Goal: Information Seeking & Learning: Learn about a topic

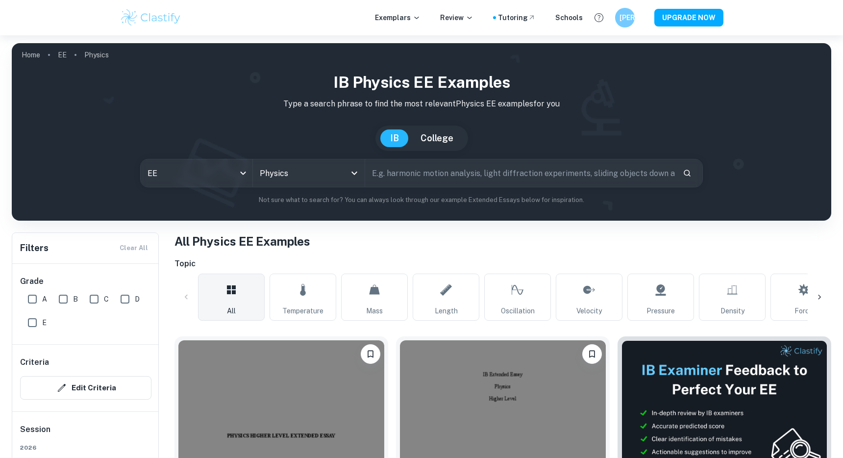
click at [396, 170] on input "text" at bounding box center [520, 172] width 310 height 27
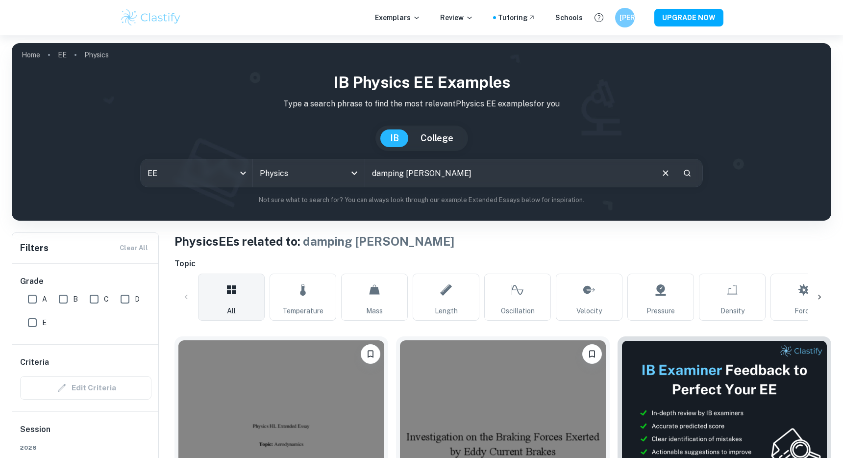
click at [445, 174] on input "damping [PERSON_NAME]" at bounding box center [508, 172] width 287 height 27
type input "damping coefficient"
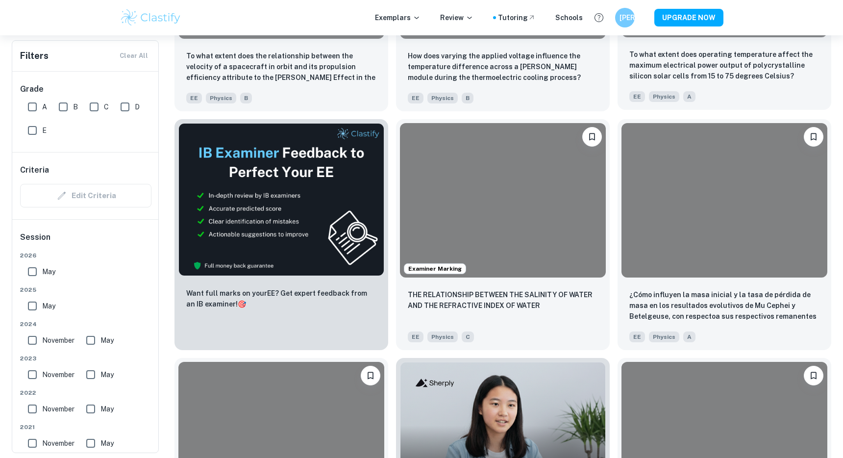
scroll to position [5467, 0]
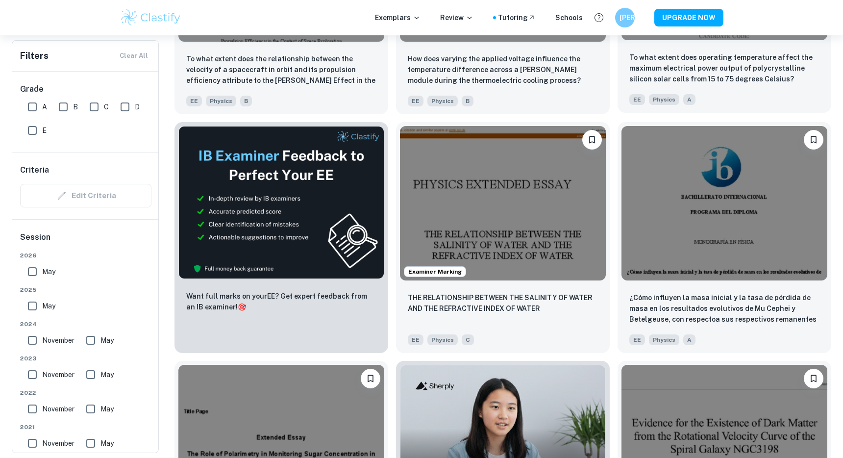
click at [752, 88] on div "To what extent does operating temperature affect the maximum electrical power o…" at bounding box center [725, 78] width 214 height 69
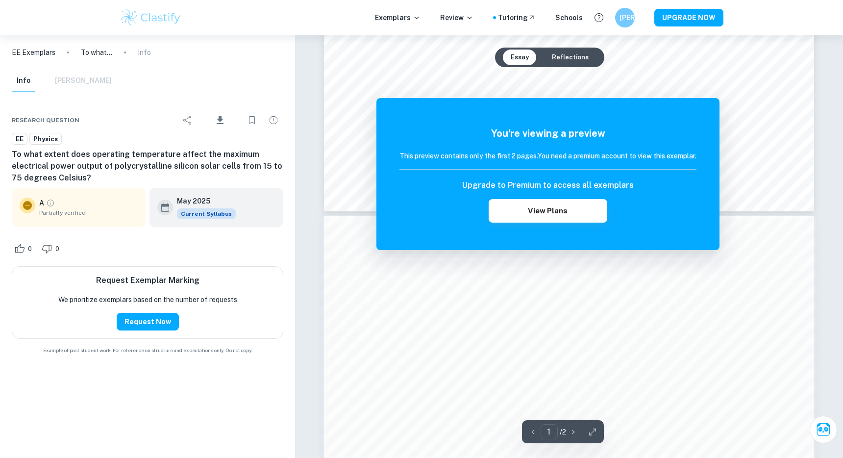
scroll to position [987, 0]
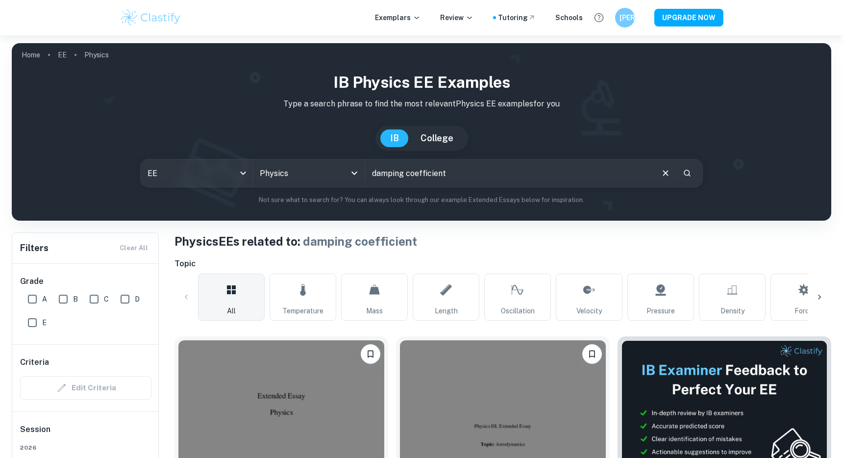
click at [482, 175] on input "damping coefficient" at bounding box center [508, 172] width 287 height 27
type input "viscosity"
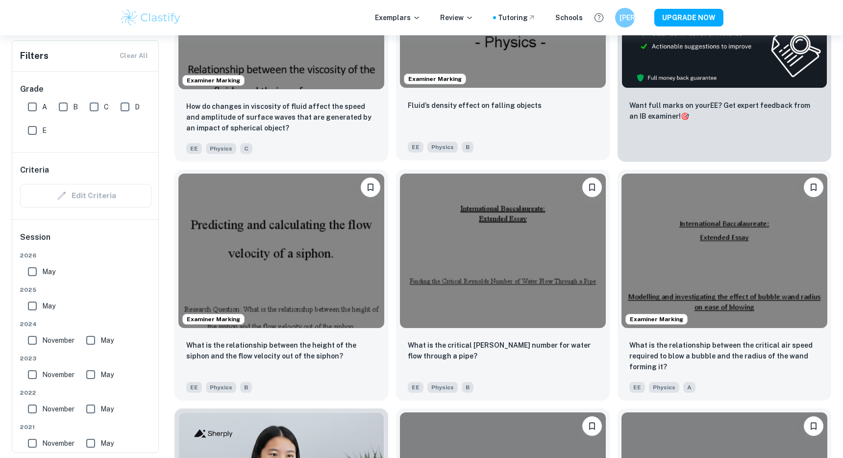
scroll to position [403, 0]
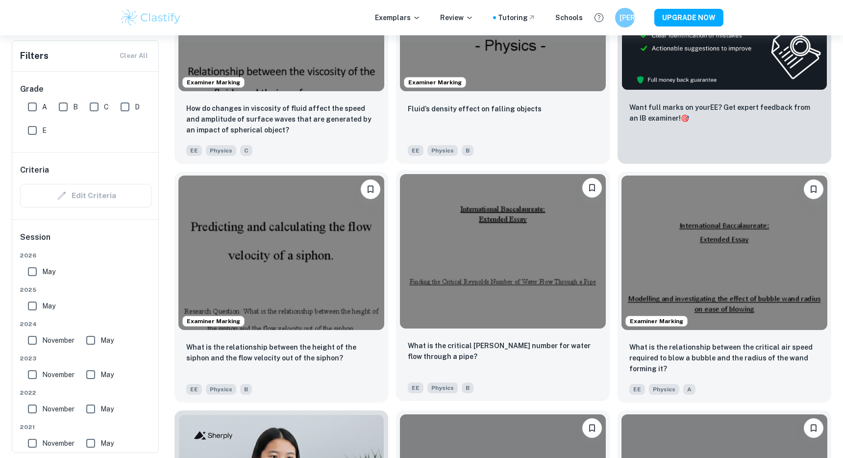
click at [531, 375] on div "What is the critical [PERSON_NAME] number for water flow through a pipe? EE Phy…" at bounding box center [503, 366] width 214 height 69
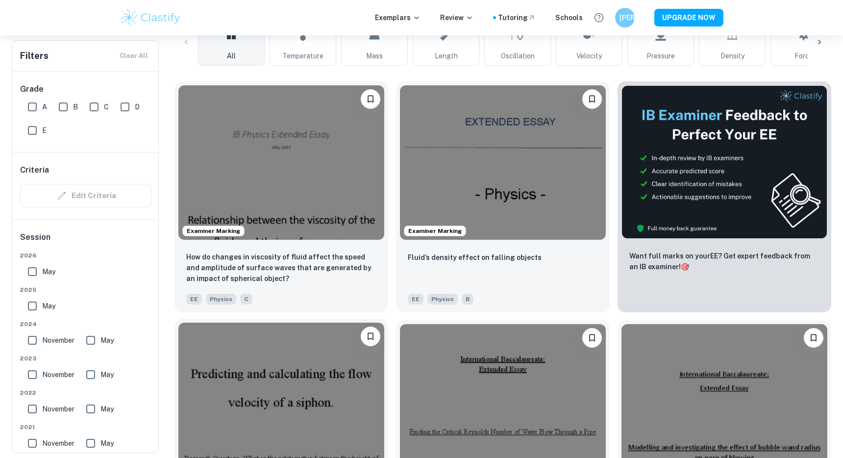
scroll to position [203, 0]
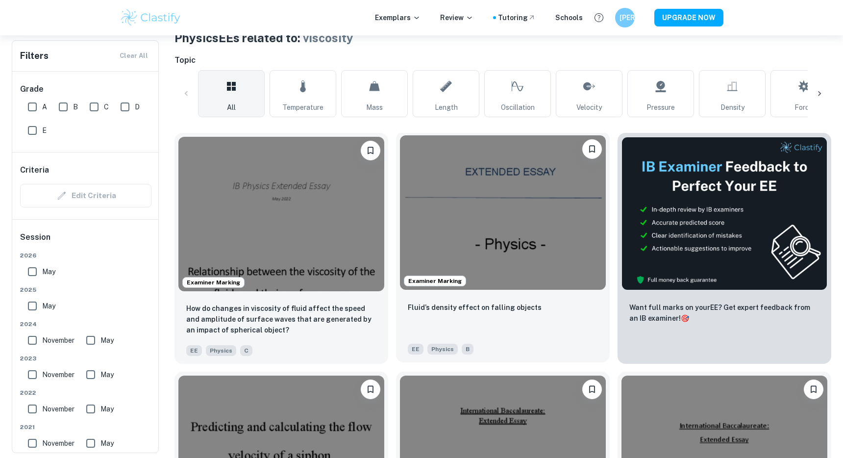
click at [474, 325] on div "Fluid’s density effect on falling objects" at bounding box center [503, 318] width 190 height 33
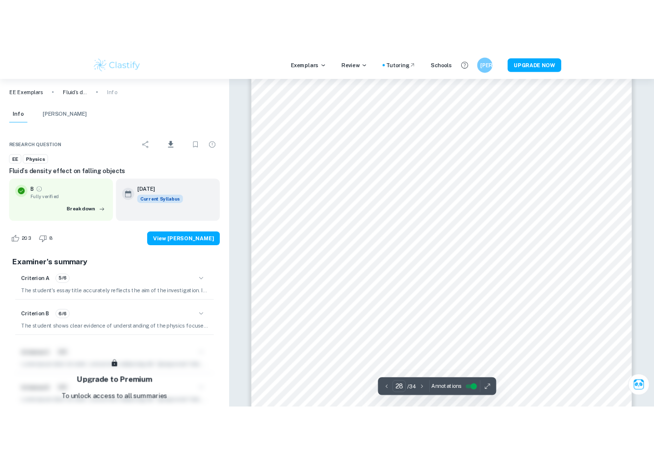
scroll to position [17809, 0]
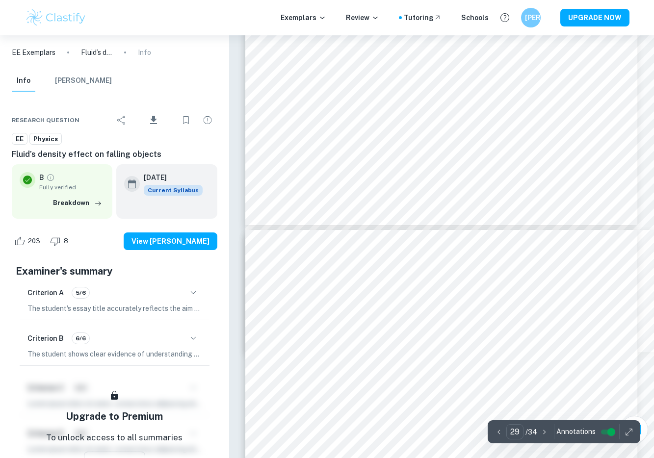
type input "28"
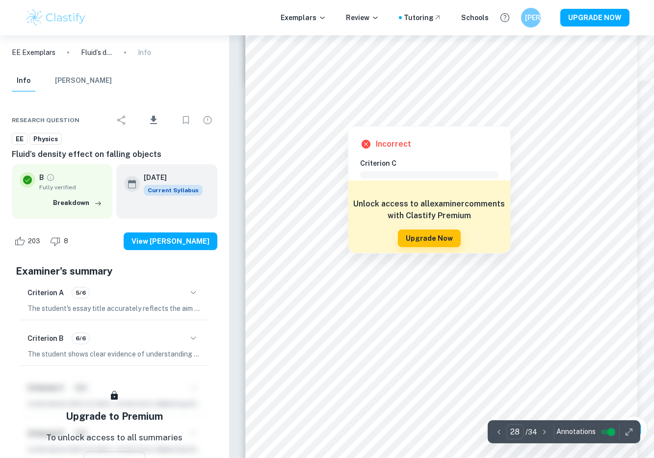
click at [305, 121] on div at bounding box center [347, 112] width 89 height 22
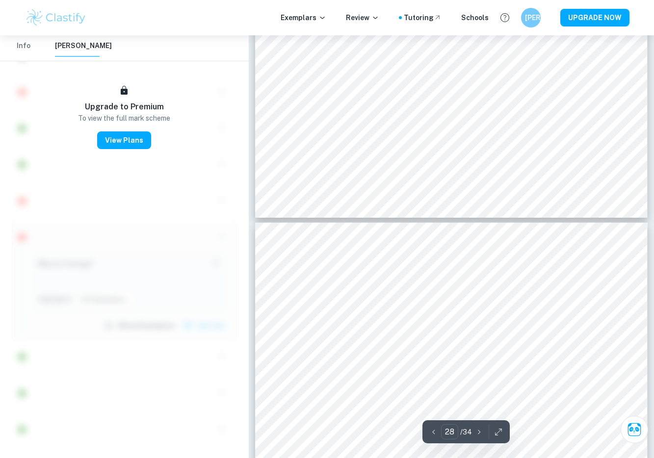
scroll to position [13655, 0]
type input "27"
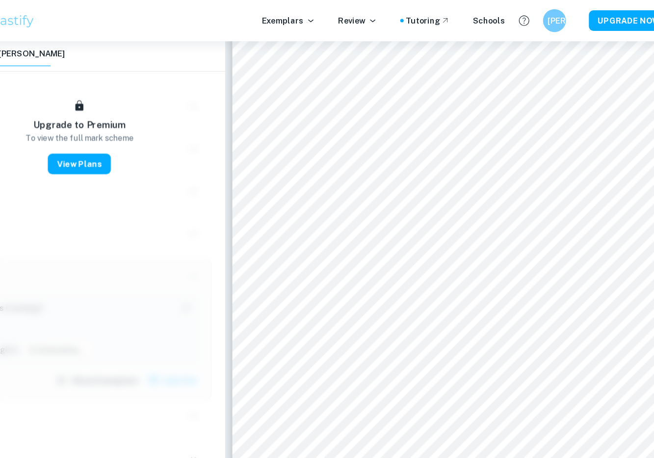
scroll to position [13428, 0]
